Goal: Obtain resource: Obtain resource

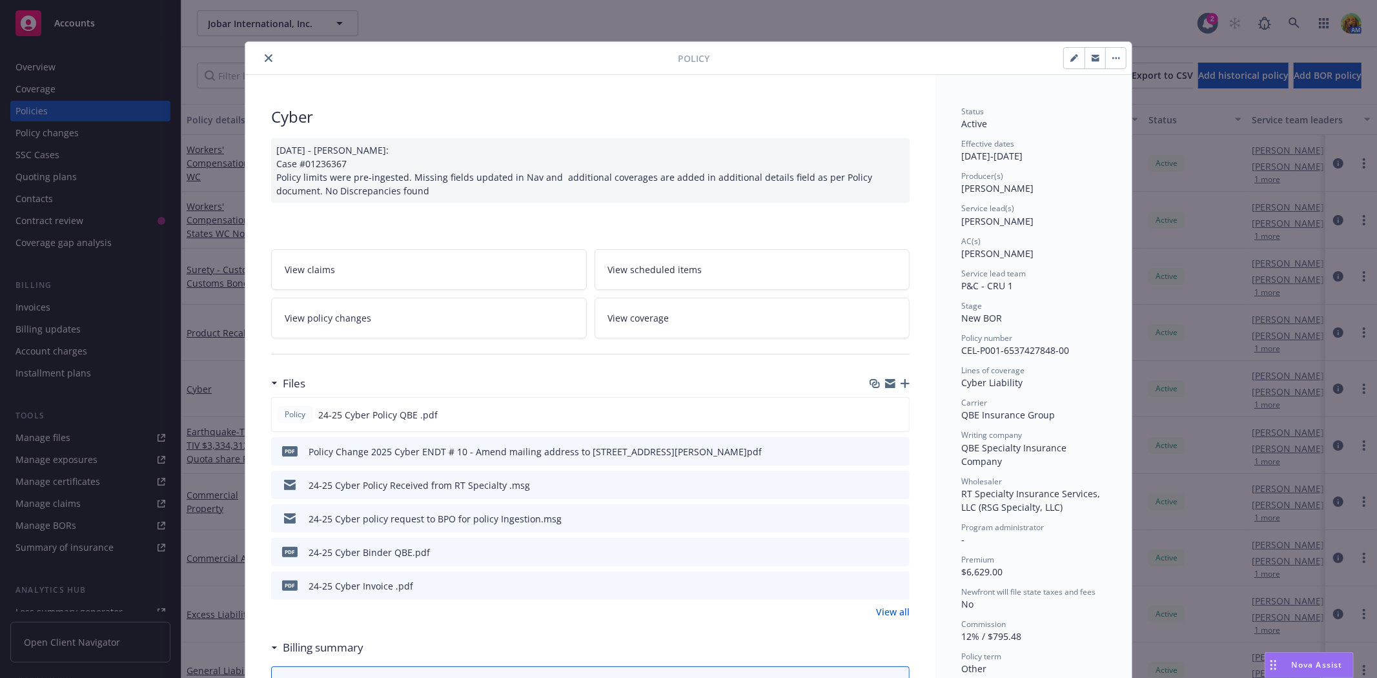
scroll to position [63, 0]
click at [265, 55] on icon "close" at bounding box center [269, 58] width 8 height 8
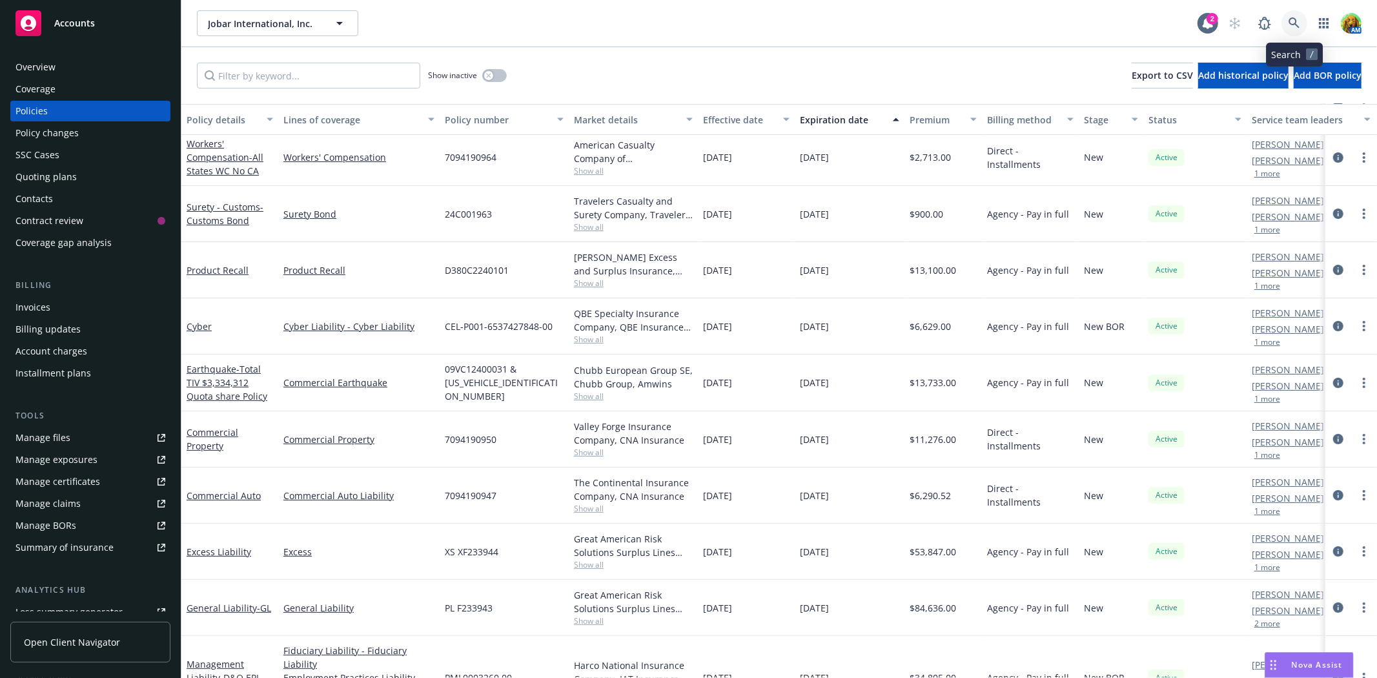
click at [1289, 28] on icon at bounding box center [1295, 23] width 12 height 12
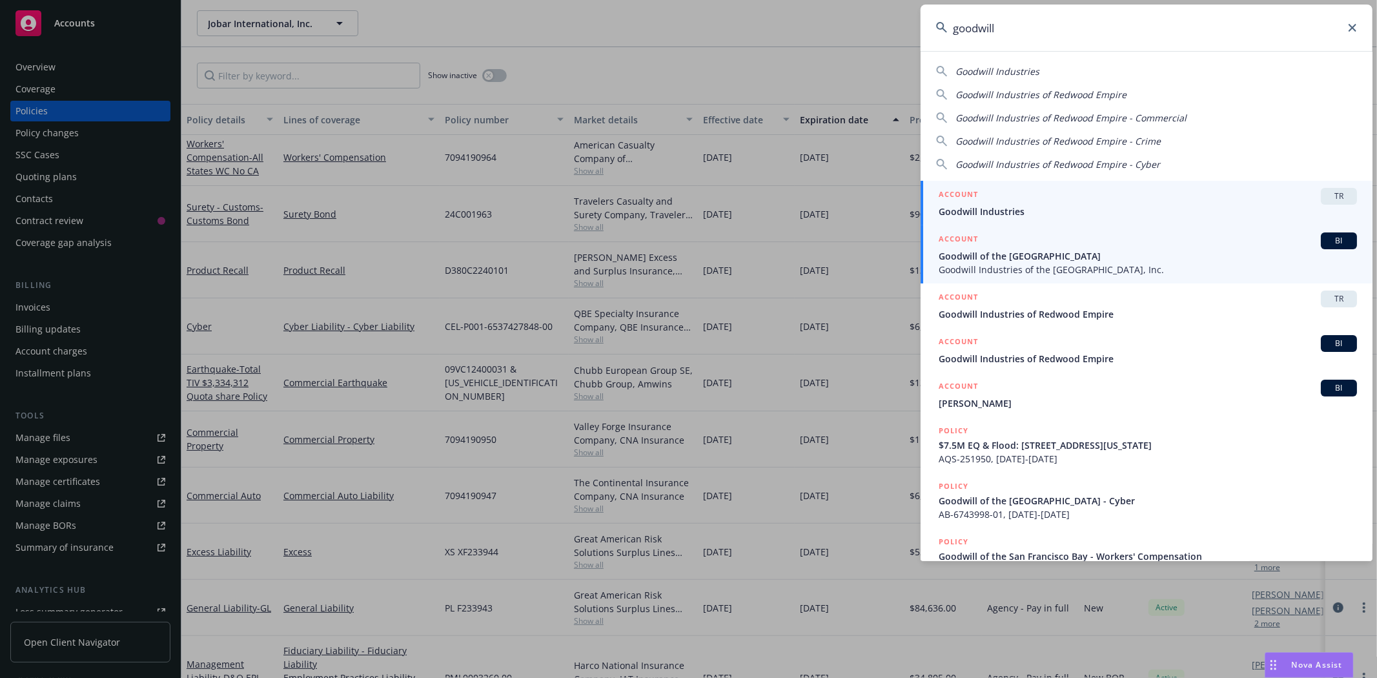
type input "goodwill"
click at [1044, 248] on div "ACCOUNT BI" at bounding box center [1148, 240] width 418 height 17
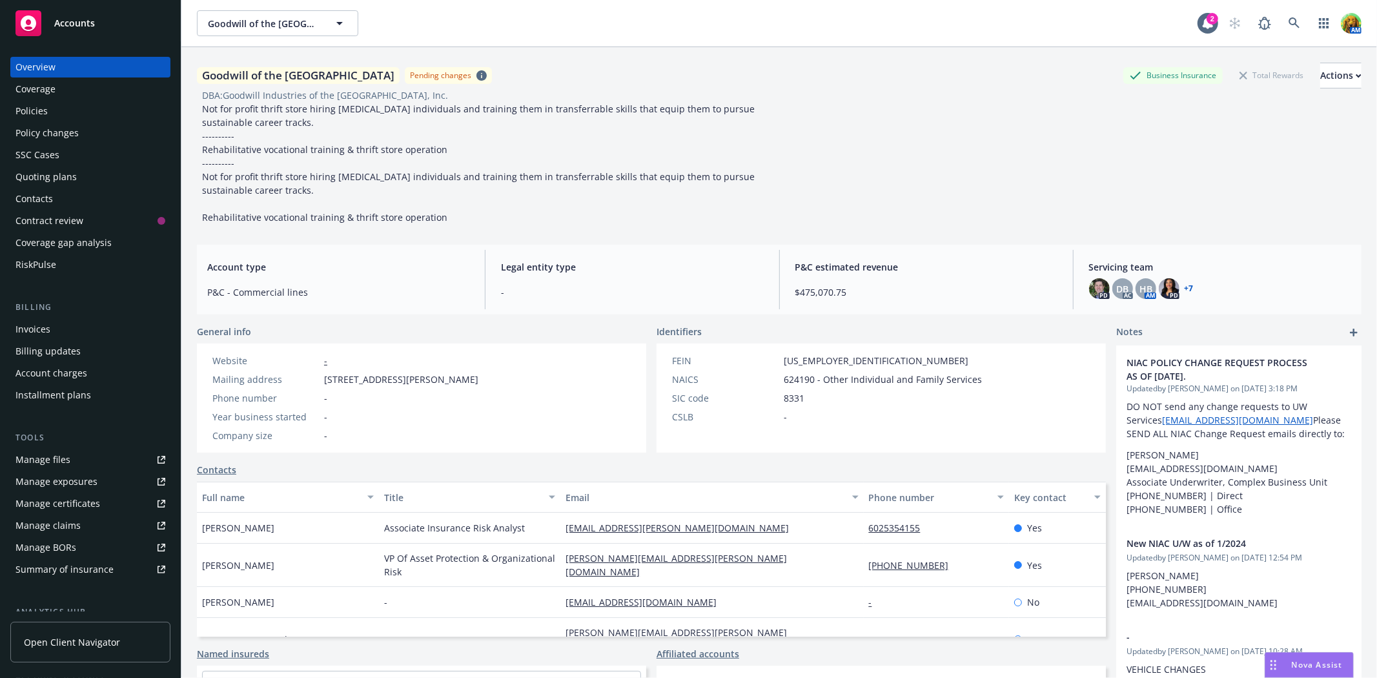
click at [49, 461] on div "Manage files" at bounding box center [42, 459] width 55 height 21
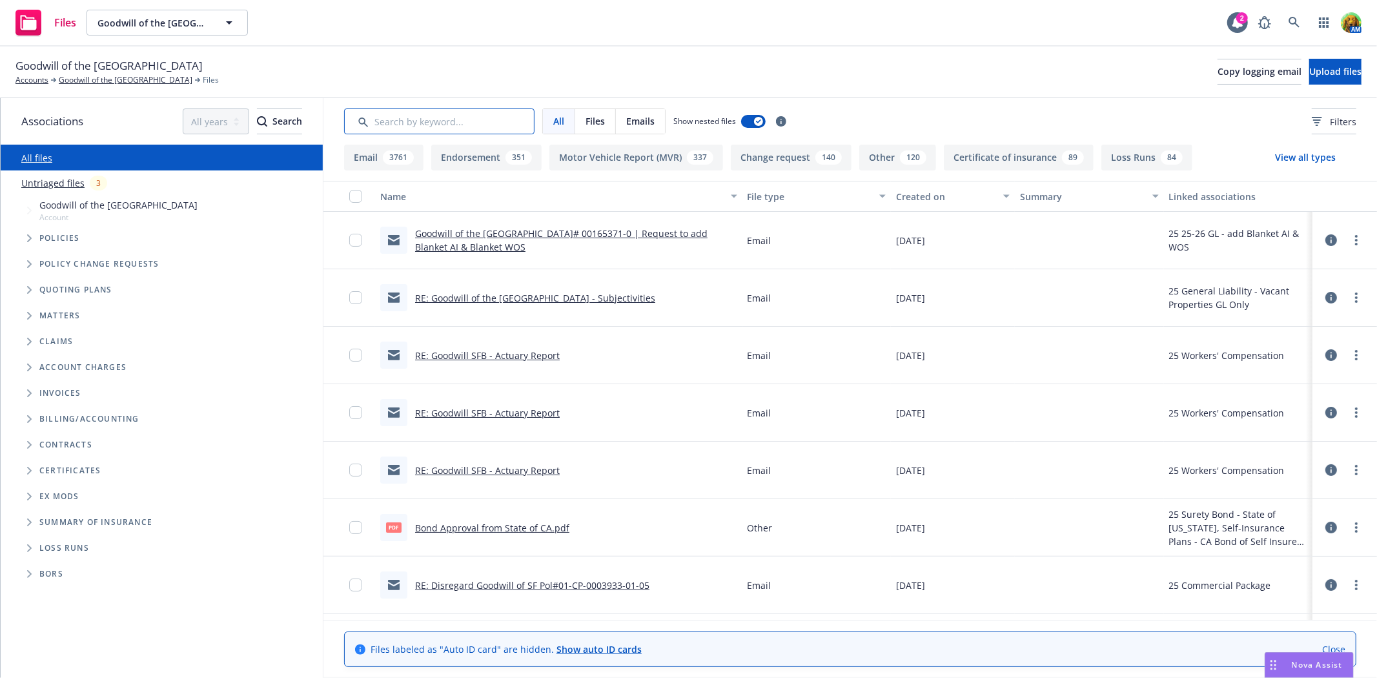
click at [447, 125] on input "Search by keyword..." at bounding box center [439, 121] width 191 height 26
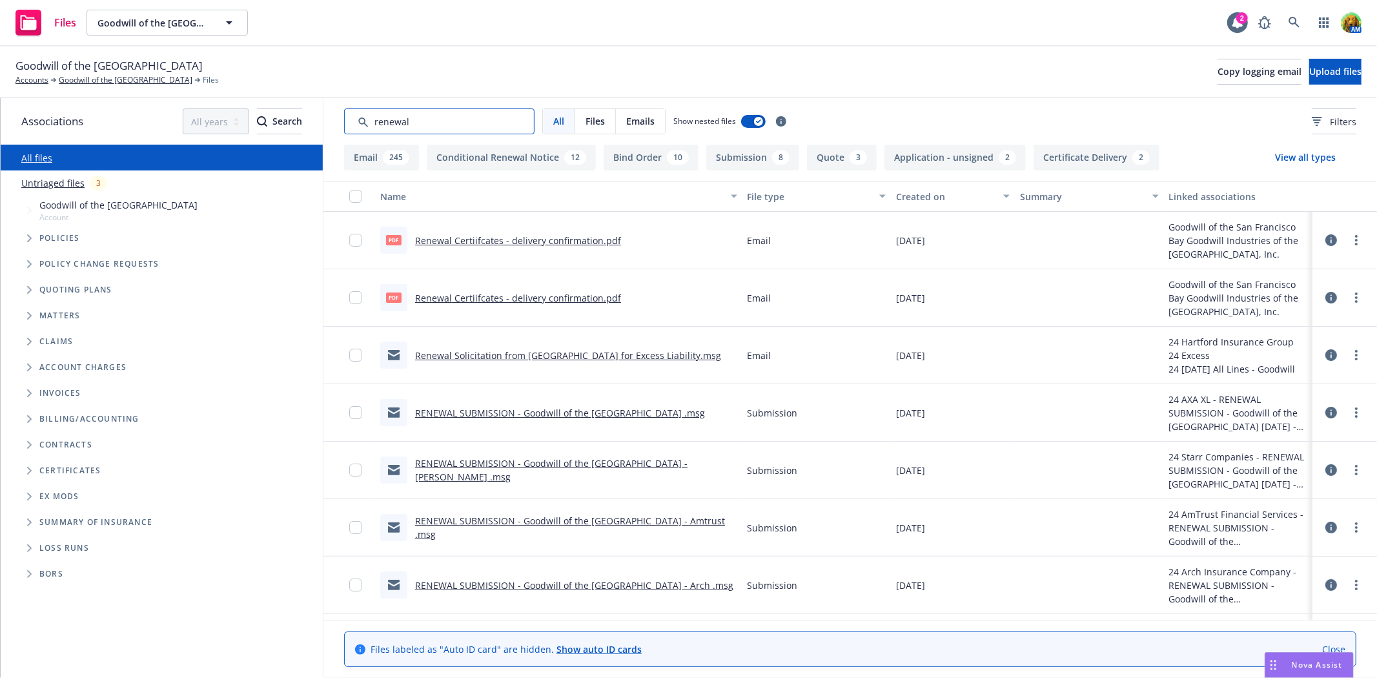
type input "renewal"
click at [577, 236] on link "Renewal Certiifcates - delivery confirmation.pdf" at bounding box center [518, 240] width 206 height 12
click at [914, 196] on div "Created on" at bounding box center [945, 197] width 99 height 14
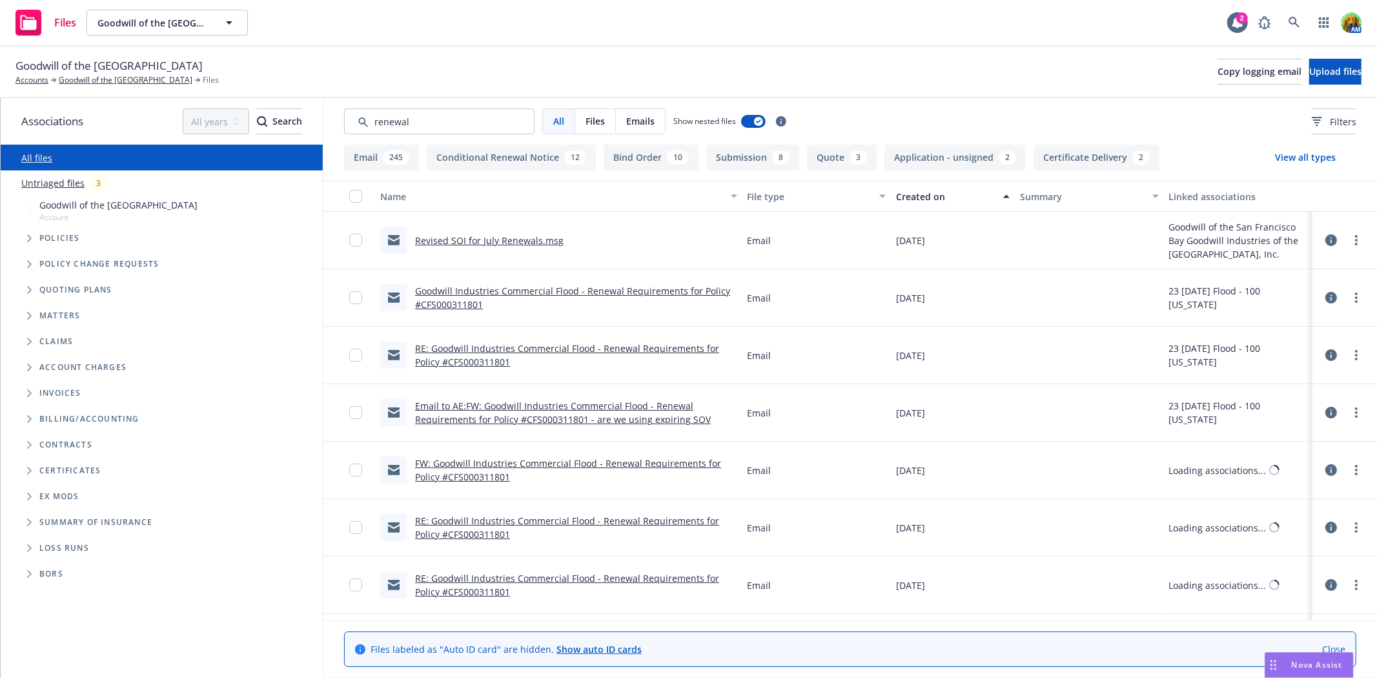
click at [914, 196] on div "Created on" at bounding box center [945, 197] width 99 height 14
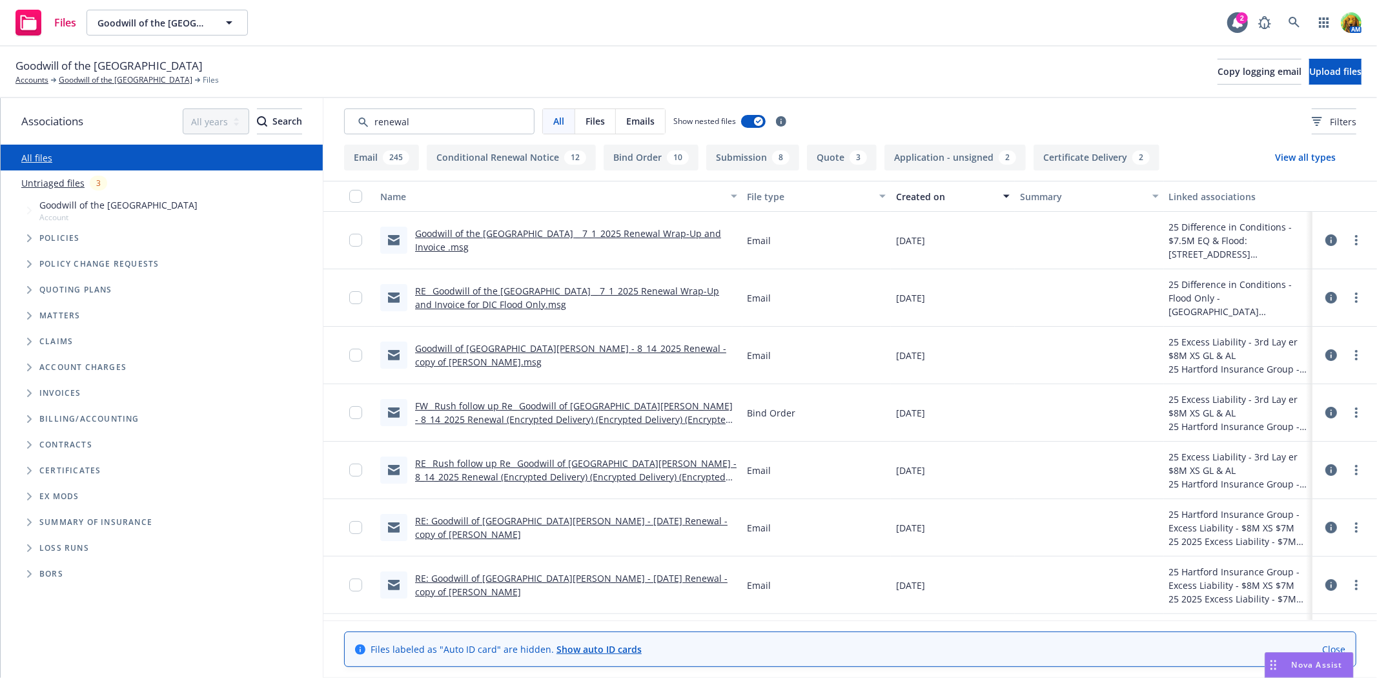
click at [623, 233] on link "Goodwill of the [GEOGRAPHIC_DATA] _ 7_1_2025 Renewal Wrap-Up and Invoice .msg" at bounding box center [568, 240] width 306 height 26
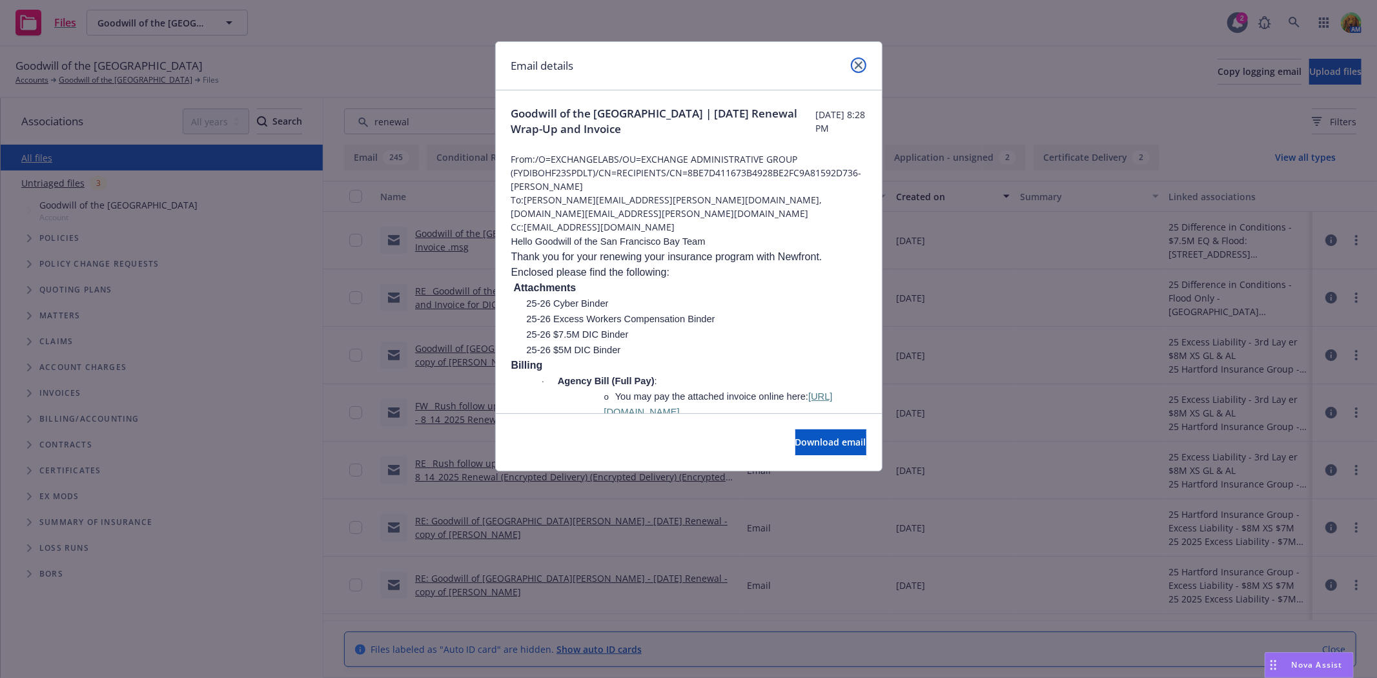
click at [856, 61] on icon "close" at bounding box center [859, 65] width 8 height 8
